Goal: Task Accomplishment & Management: Manage account settings

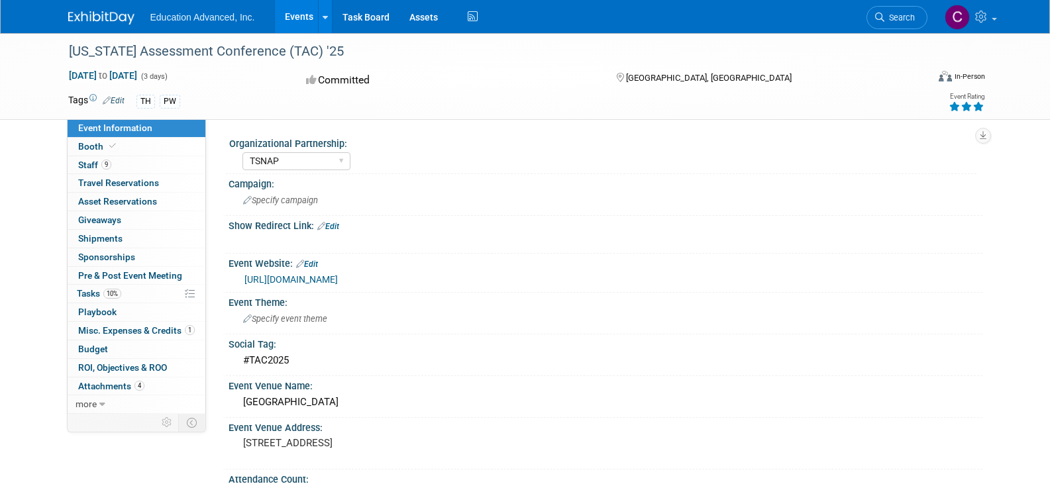
select select "TSNAP"
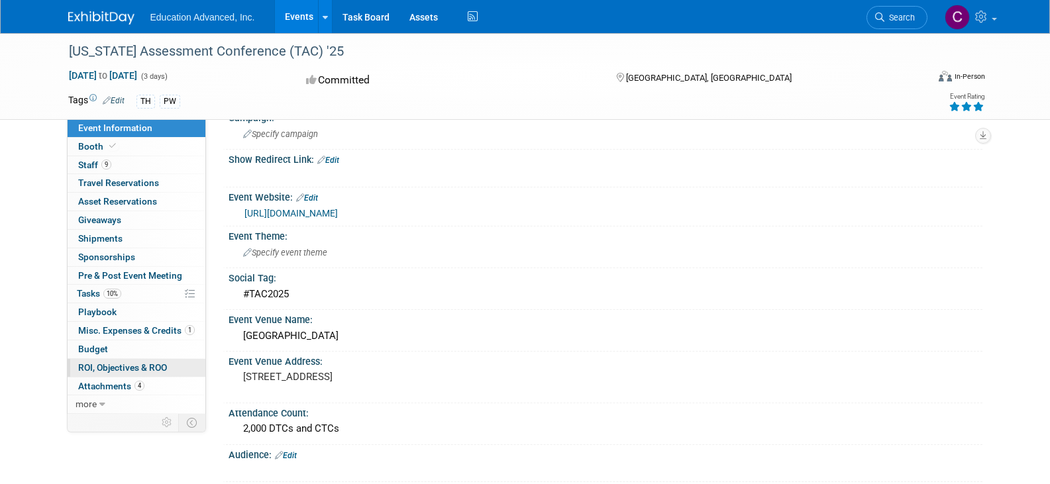
scroll to position [132, 0]
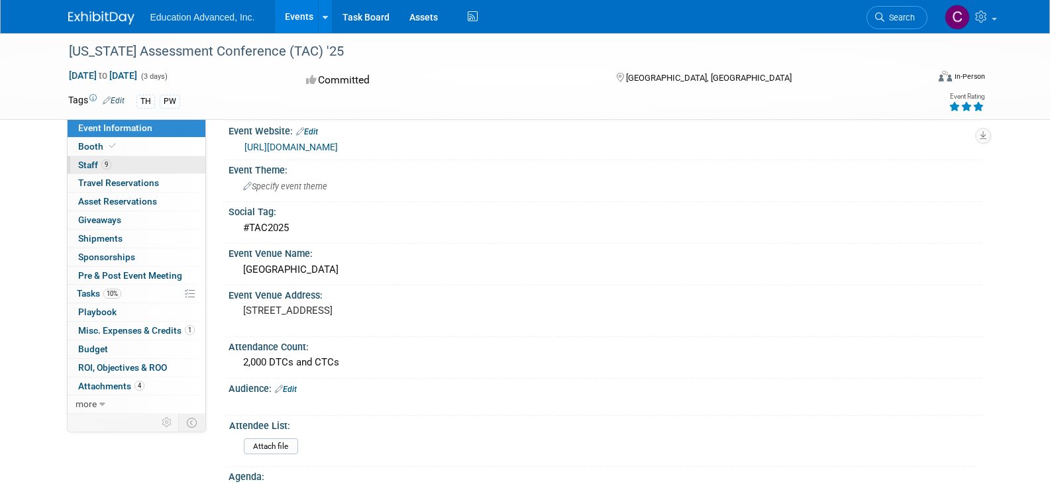
click at [91, 167] on span "Staff 9" at bounding box center [94, 165] width 33 height 11
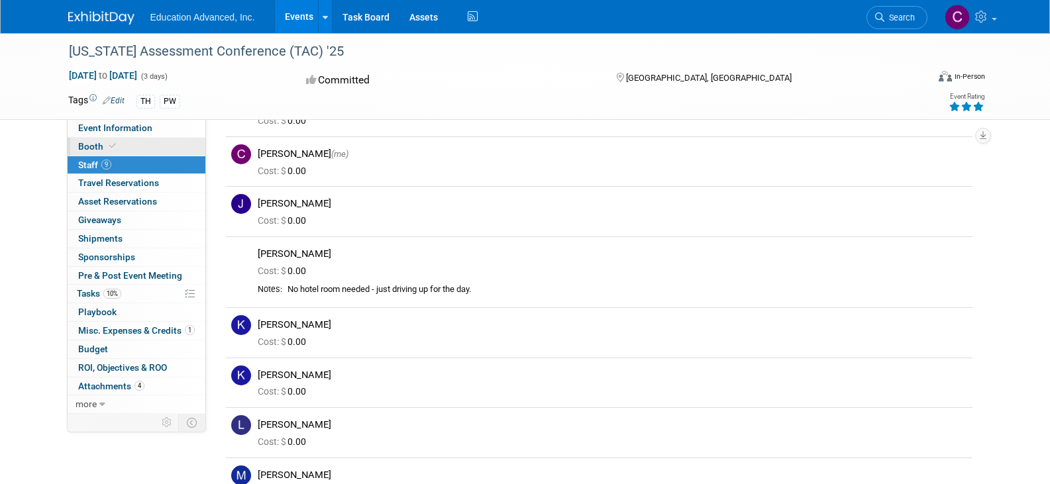
click at [80, 143] on span "Booth" at bounding box center [98, 146] width 40 height 11
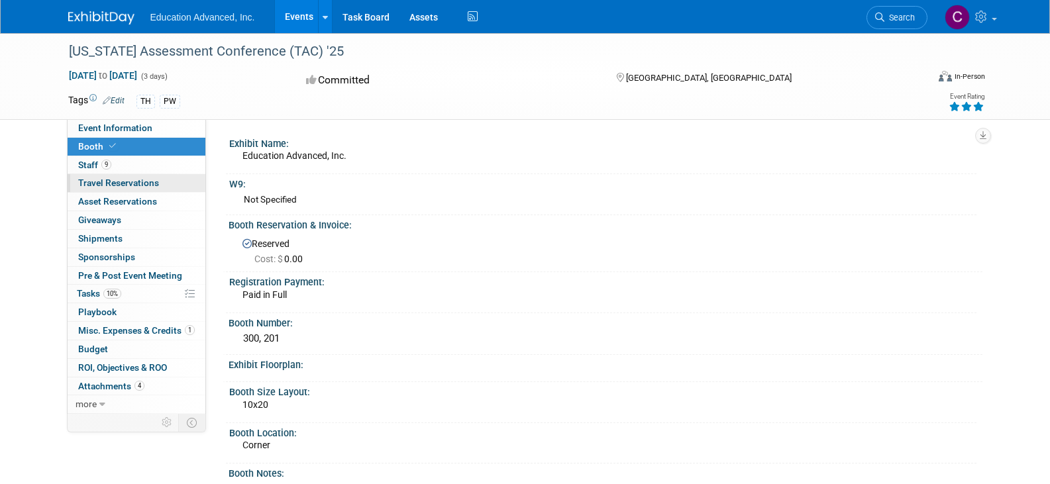
click at [112, 186] on span "Travel Reservations 0" at bounding box center [118, 182] width 81 height 11
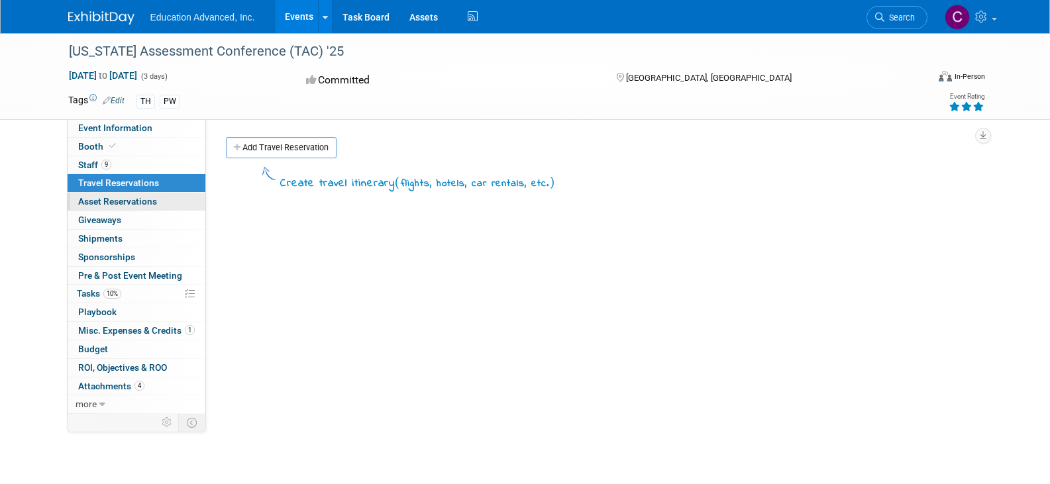
click at [109, 205] on span "Asset Reservations 0" at bounding box center [117, 201] width 79 height 11
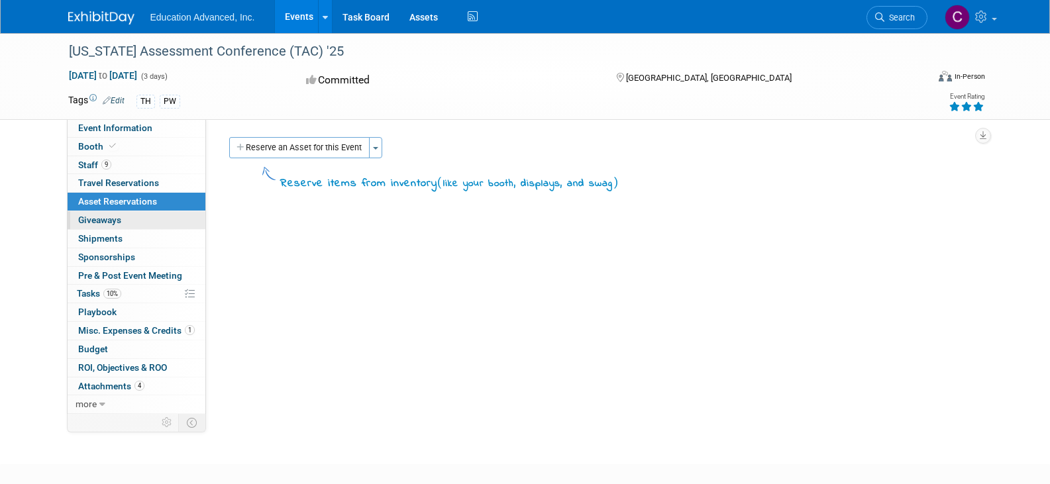
click at [105, 217] on span "Giveaways 0" at bounding box center [99, 220] width 43 height 11
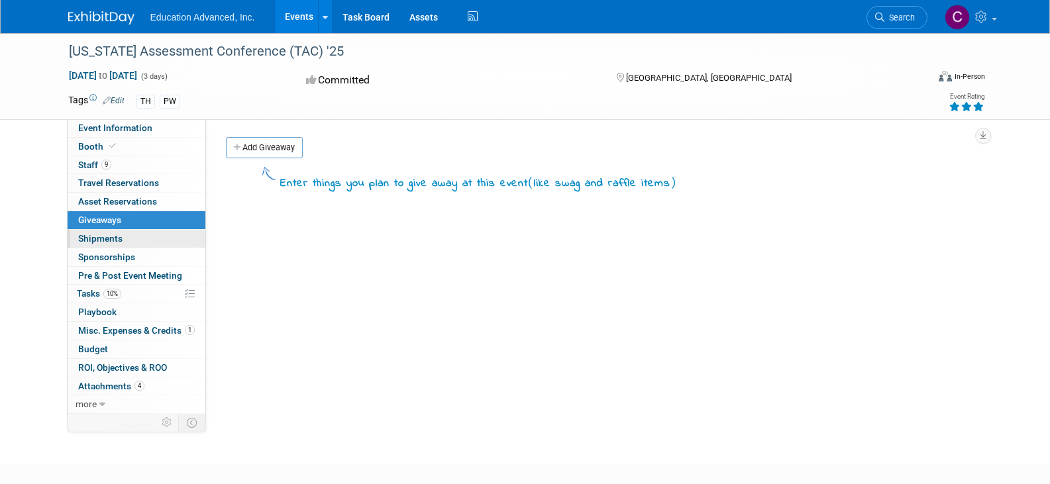
click at [103, 236] on span "Shipments 0" at bounding box center [100, 238] width 44 height 11
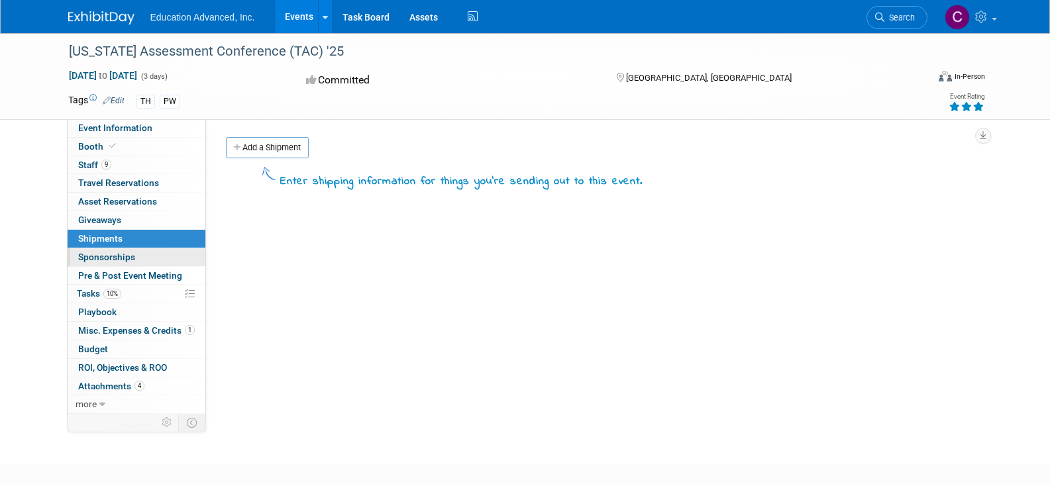
click at [104, 254] on span "Sponsorships 0" at bounding box center [106, 257] width 57 height 11
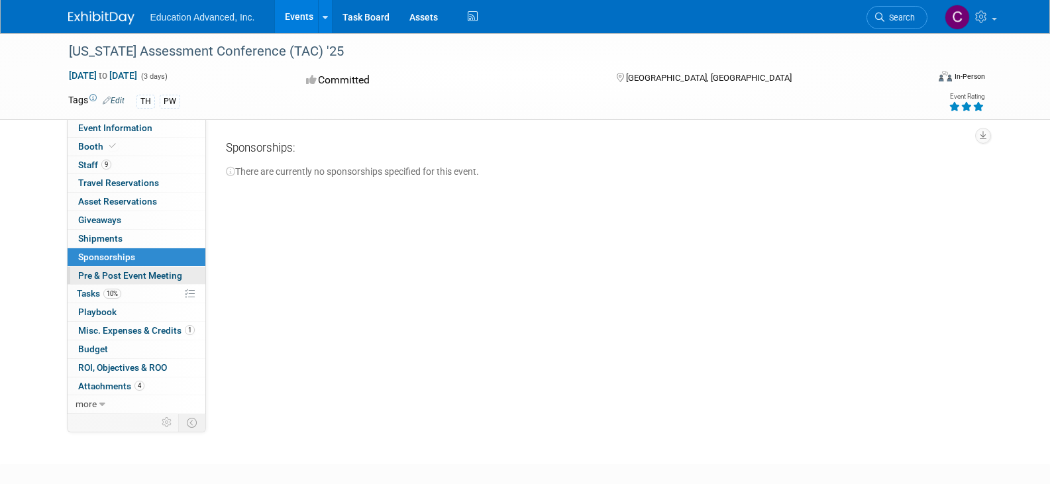
click at [100, 280] on span "Pre & Post Event Meeting" at bounding box center [130, 275] width 104 height 11
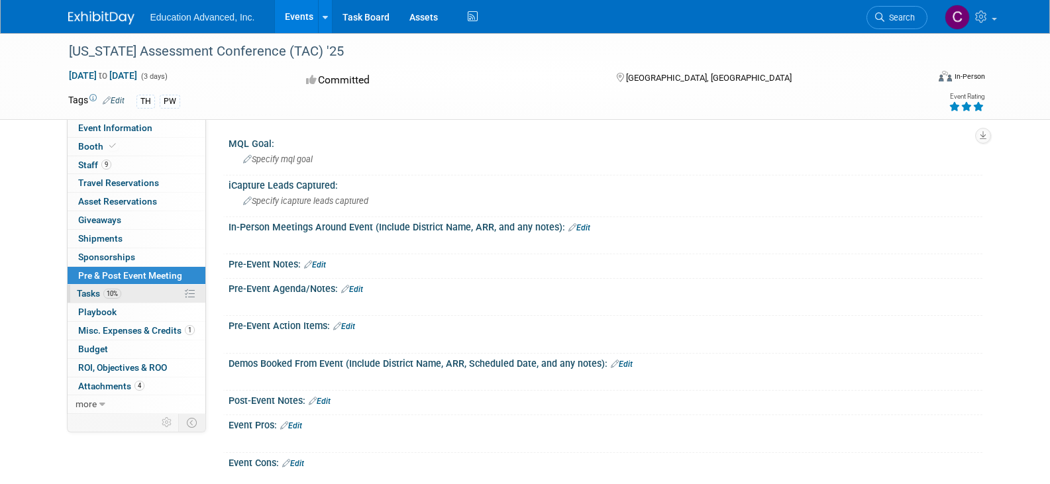
click at [89, 294] on span "Tasks 10%" at bounding box center [99, 293] width 44 height 11
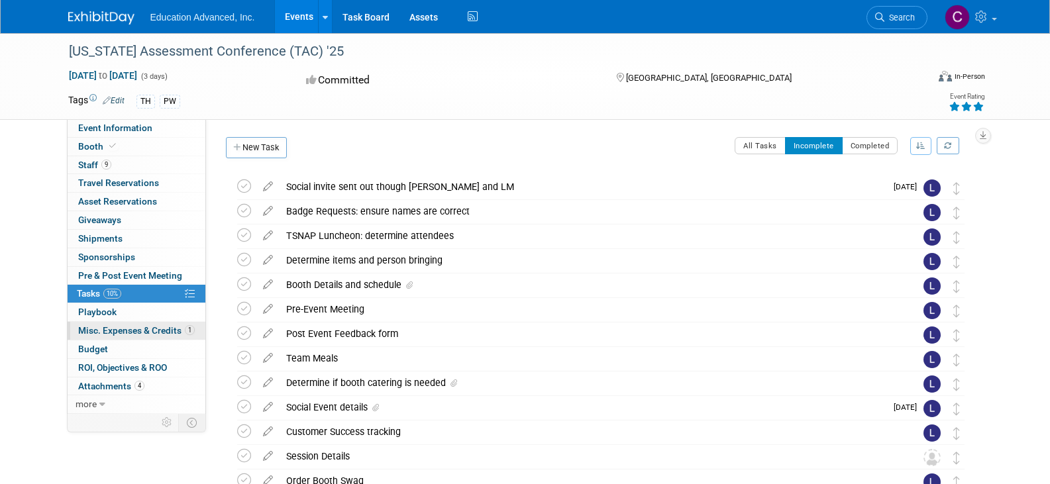
click at [107, 332] on span "Misc. Expenses & Credits 1" at bounding box center [136, 330] width 117 height 11
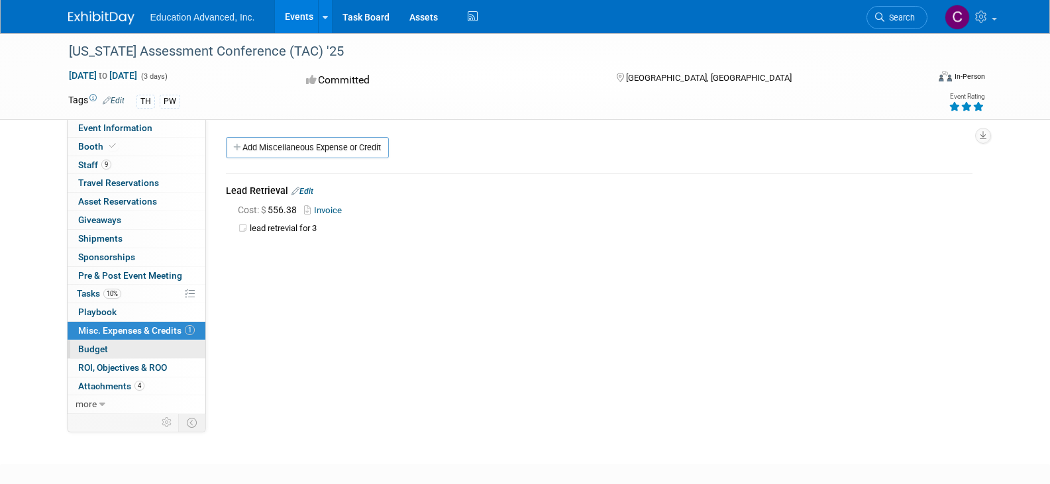
click at [93, 350] on span "Budget" at bounding box center [93, 349] width 30 height 11
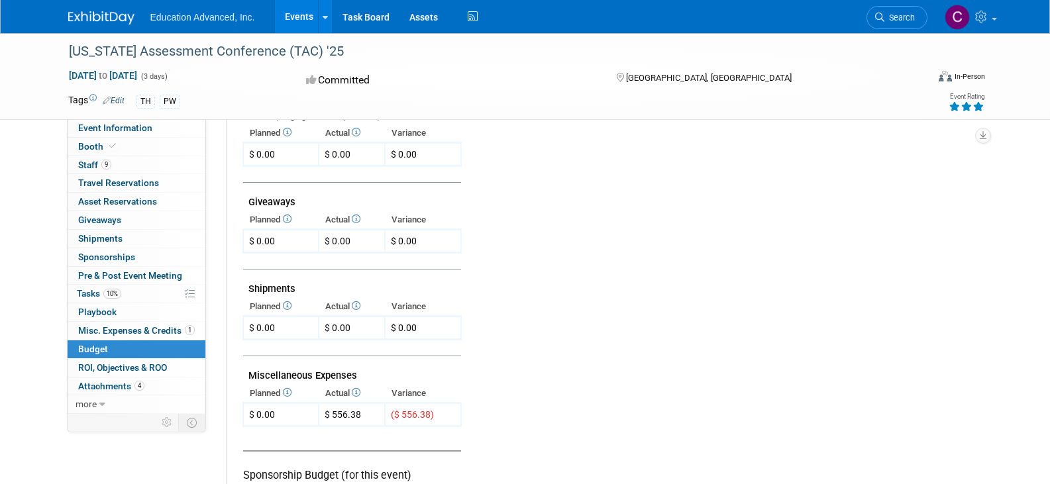
scroll to position [662, 0]
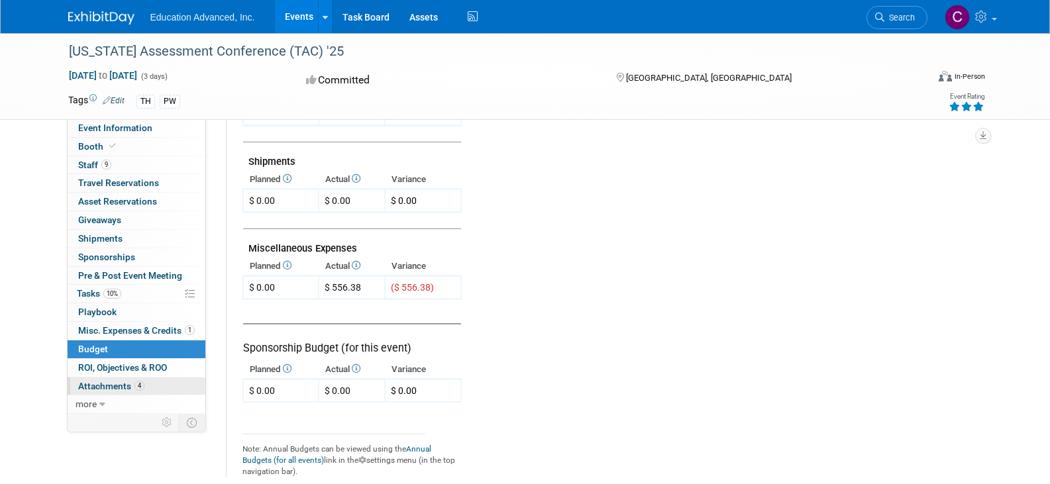
click at [109, 387] on span "Attachments 4" at bounding box center [111, 386] width 66 height 11
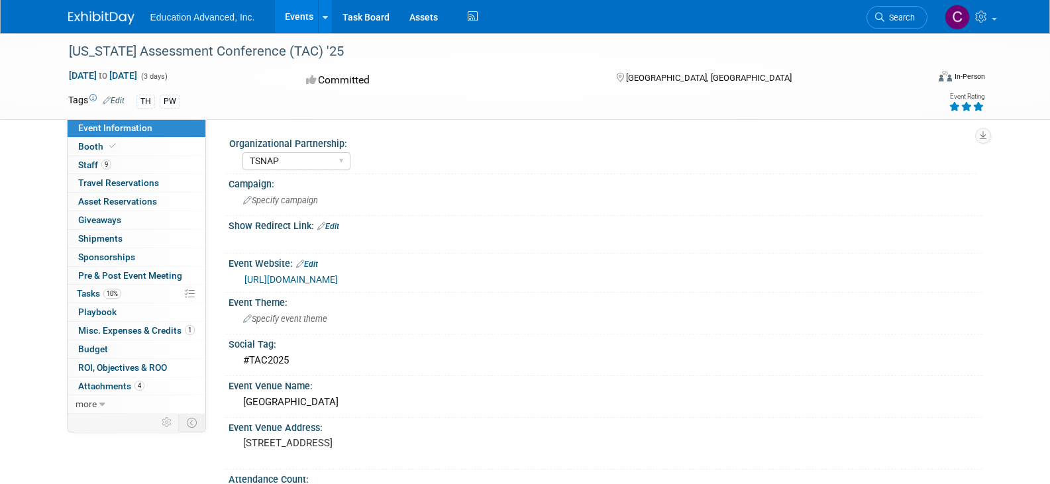
select select "TSNAP"
